Goal: Check status: Check status

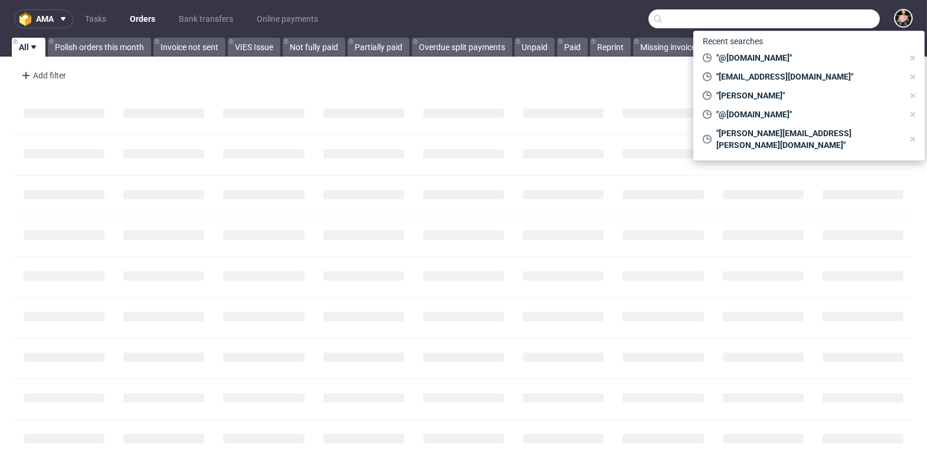
click at [847, 21] on input "text" at bounding box center [763, 18] width 231 height 19
paste input "[PERSON_NAME][EMAIL_ADDRESS][PERSON_NAME][DOMAIN_NAME]"
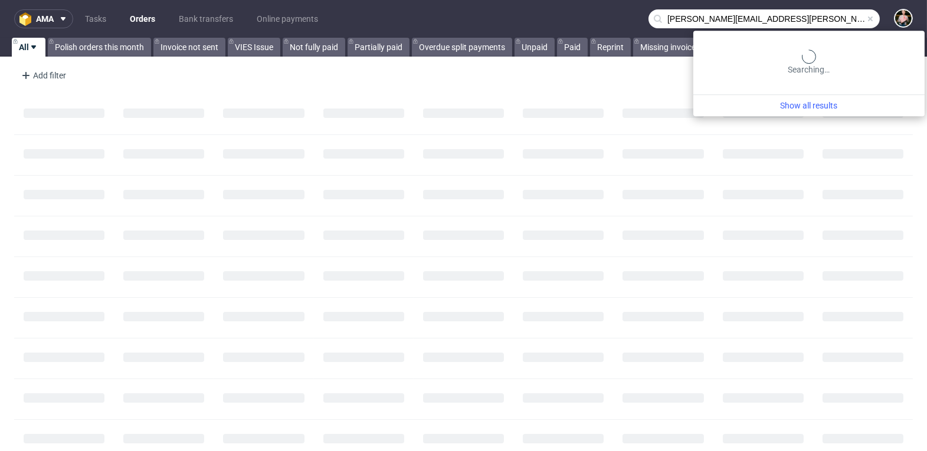
type input "[PERSON_NAME][EMAIL_ADDRESS][PERSON_NAME][DOMAIN_NAME]"
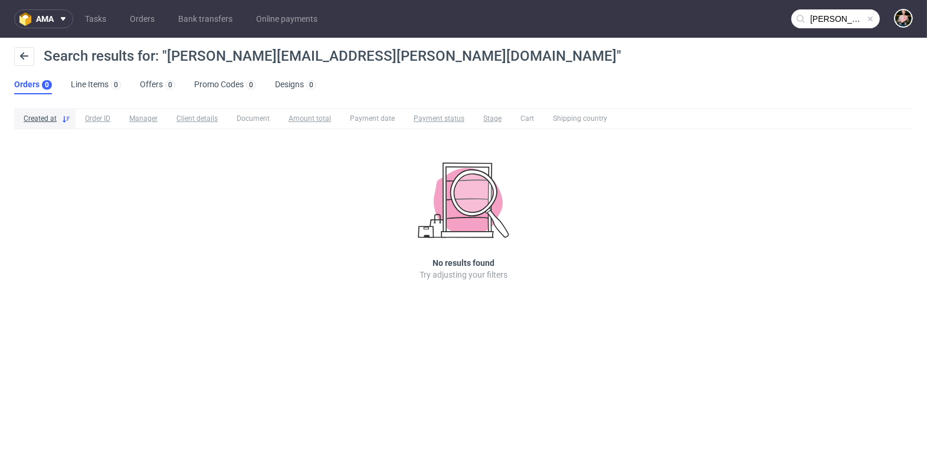
click at [835, 16] on input "[PERSON_NAME][EMAIL_ADDRESS][PERSON_NAME][DOMAIN_NAME]" at bounding box center [835, 18] width 89 height 19
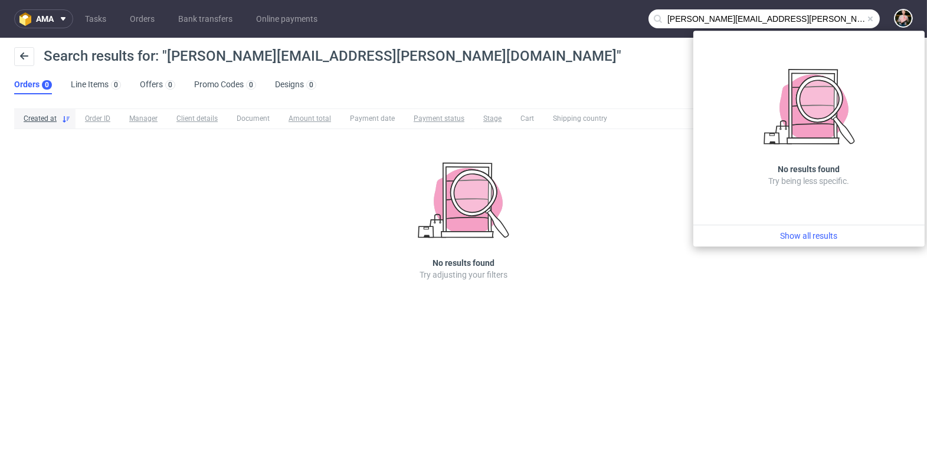
drag, startPoint x: 724, startPoint y: 17, endPoint x: 614, endPoint y: 16, distance: 109.7
click at [614, 16] on nav "ama Tasks Orders Bank transfers Online payments [PERSON_NAME][EMAIL_ADDRESS][PE…" at bounding box center [463, 19] width 927 height 38
drag, startPoint x: 785, startPoint y: 19, endPoint x: 619, endPoint y: 16, distance: 166.4
click at [619, 17] on nav "ama Tasks Orders Bank transfers Online payments [PERSON_NAME][EMAIL_ADDRESS][PE…" at bounding box center [463, 19] width 927 height 38
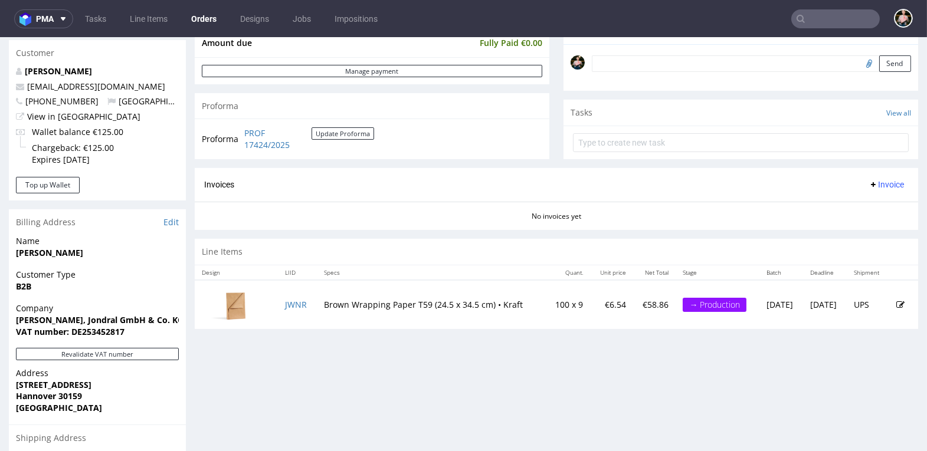
scroll to position [563, 0]
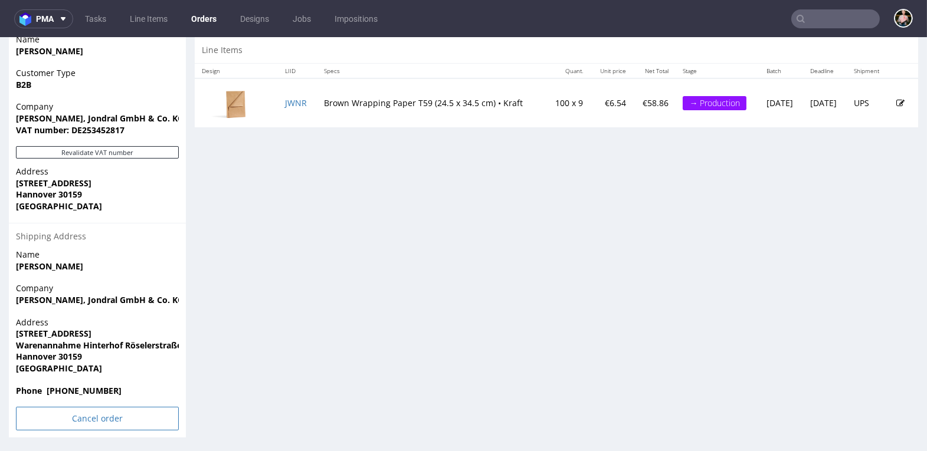
click at [77, 412] on input "Cancel order" at bounding box center [97, 419] width 163 height 24
click at [71, 384] on icon at bounding box center [72, 386] width 7 height 8
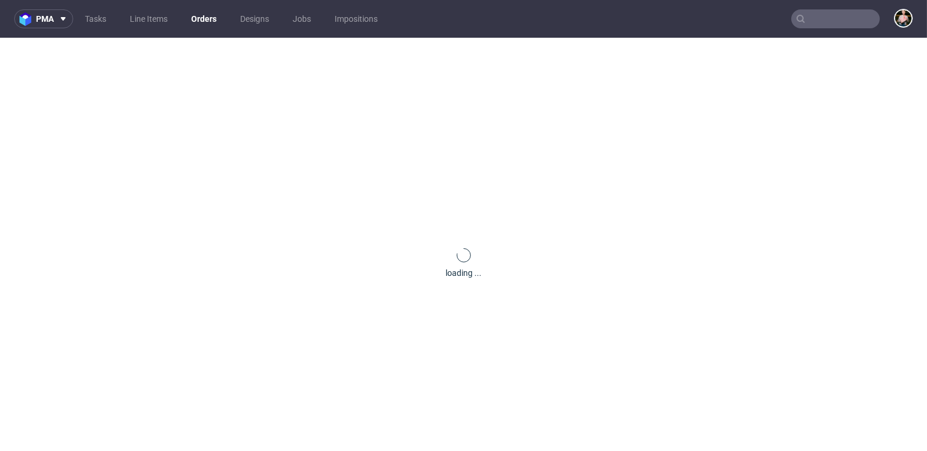
scroll to position [0, 0]
